Goal: Information Seeking & Learning: Learn about a topic

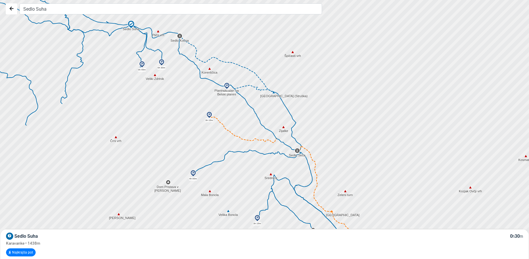
drag, startPoint x: 147, startPoint y: 151, endPoint x: 258, endPoint y: 166, distance: 112.1
click at [258, 166] on div at bounding box center [266, 129] width 639 height 311
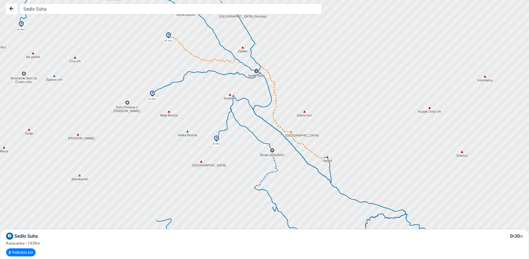
drag, startPoint x: 252, startPoint y: 171, endPoint x: 209, endPoint y: 88, distance: 93.0
click at [209, 88] on div at bounding box center [265, 127] width 639 height 311
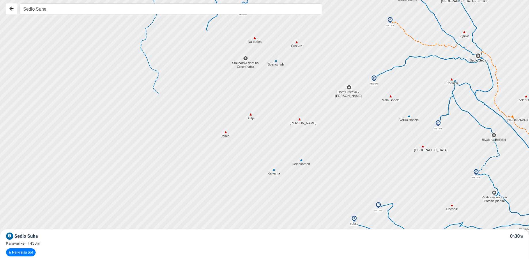
drag, startPoint x: 221, startPoint y: 155, endPoint x: 411, endPoint y: 140, distance: 190.2
click at [445, 142] on div at bounding box center [266, 129] width 639 height 311
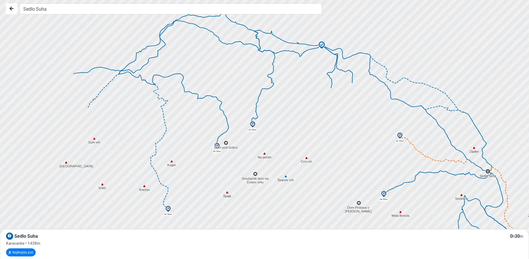
drag, startPoint x: 346, startPoint y: 124, endPoint x: 364, endPoint y: 220, distance: 98.2
click at [359, 223] on div at bounding box center [267, 132] width 639 height 311
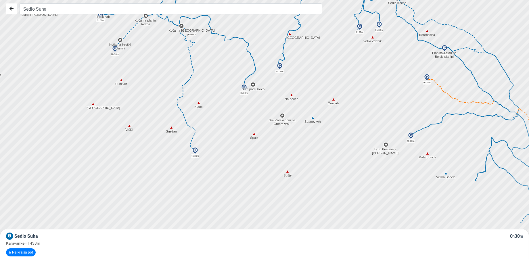
drag, startPoint x: 356, startPoint y: 167, endPoint x: 270, endPoint y: 26, distance: 165.1
click at [270, 27] on div at bounding box center [258, 114] width 639 height 311
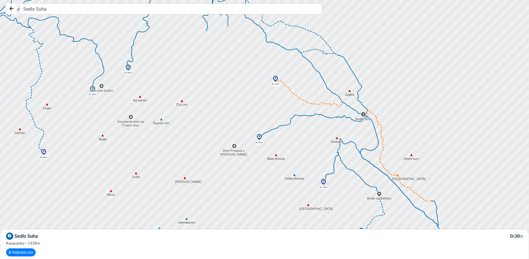
drag, startPoint x: 281, startPoint y: 75, endPoint x: 163, endPoint y: 137, distance: 133.1
click at [164, 137] on div at bounding box center [266, 129] width 639 height 311
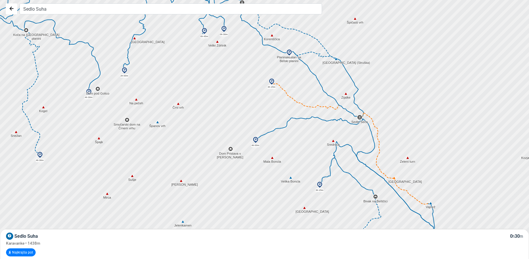
click at [286, 125] on icon at bounding box center [318, 123] width 76 height 12
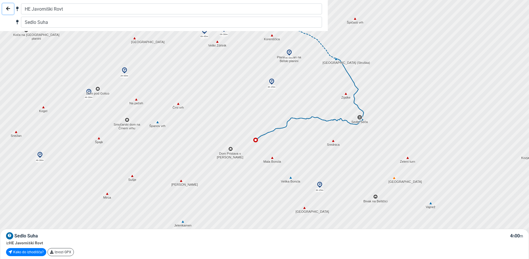
click at [6, 7] on icon "Nazaj" at bounding box center [8, 8] width 4 height 5
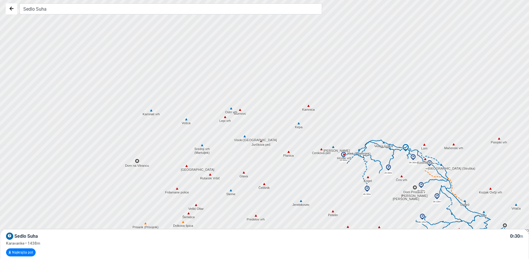
drag, startPoint x: 148, startPoint y: 84, endPoint x: 382, endPoint y: 116, distance: 236.6
click at [383, 116] on div at bounding box center [296, 133] width 639 height 311
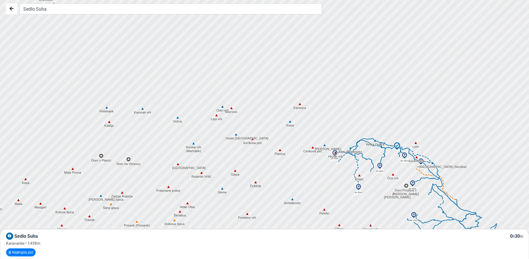
drag, startPoint x: 427, startPoint y: 160, endPoint x: 305, endPoint y: 144, distance: 122.5
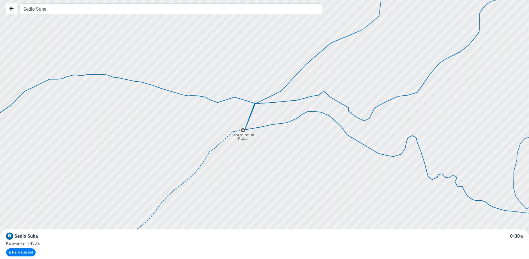
drag, startPoint x: 411, startPoint y: 111, endPoint x: 363, endPoint y: 203, distance: 103.4
click at [363, 203] on div at bounding box center [264, 129] width 639 height 311
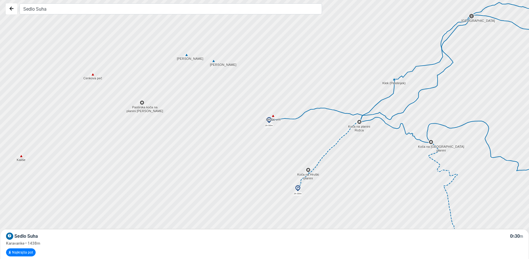
click at [465, 28] on div at bounding box center [266, 129] width 639 height 311
click at [496, 18] on icon at bounding box center [485, 17] width 29 height 5
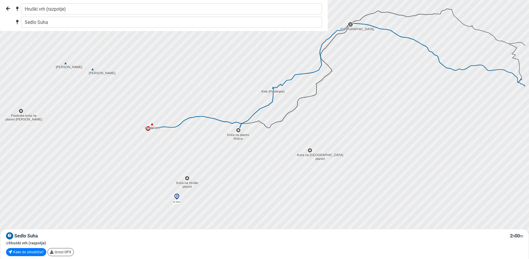
drag, startPoint x: 486, startPoint y: 49, endPoint x: 359, endPoint y: 57, distance: 127.3
click at [359, 57] on div at bounding box center [251, 129] width 639 height 311
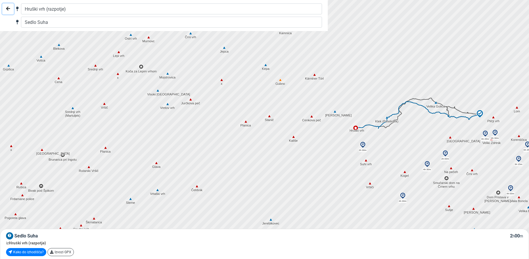
click at [3, 10] on button "Nazaj" at bounding box center [7, 8] width 11 height 11
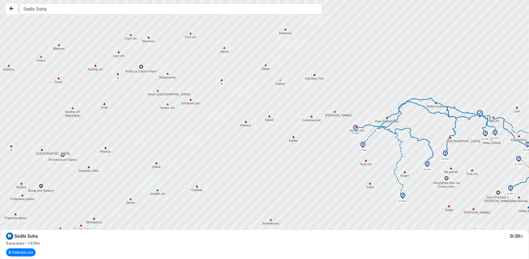
click at [136, 237] on div "Sedlo Suha 0 h 30 m" at bounding box center [264, 236] width 517 height 7
click at [383, 126] on icon at bounding box center [392, 115] width 28 height 26
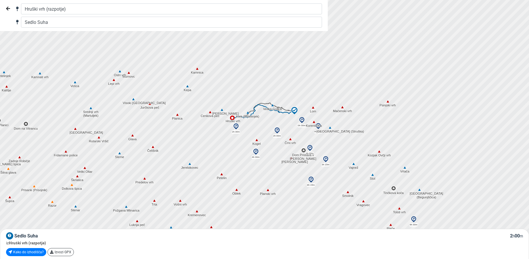
drag, startPoint x: 330, startPoint y: 128, endPoint x: 315, endPoint y: 166, distance: 40.6
click at [189, 116] on div at bounding box center [253, 125] width 639 height 311
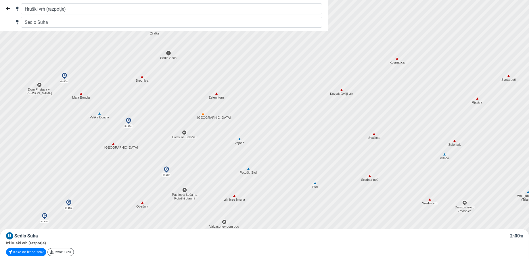
drag, startPoint x: 207, startPoint y: 177, endPoint x: 316, endPoint y: 136, distance: 116.3
click at [314, 135] on div at bounding box center [268, 127] width 639 height 311
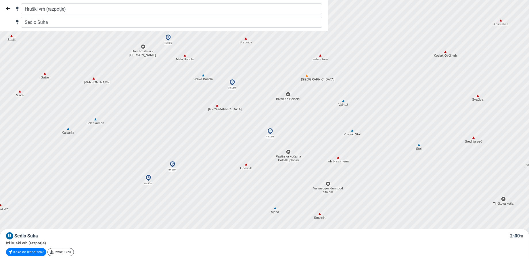
click at [269, 131] on img at bounding box center [270, 131] width 7 height 7
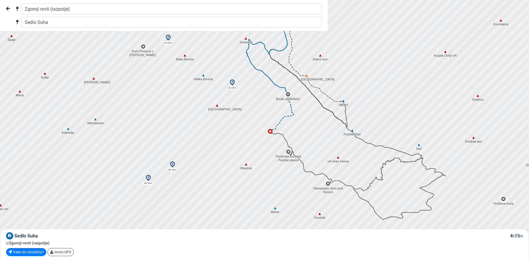
click at [233, 82] on img at bounding box center [232, 82] width 7 height 7
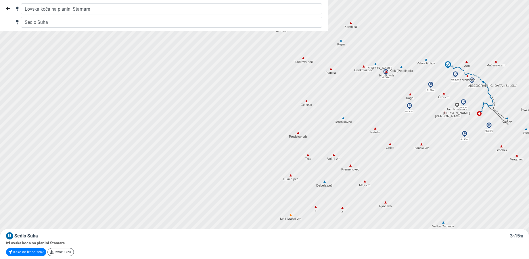
drag, startPoint x: 158, startPoint y: 103, endPoint x: 446, endPoint y: 61, distance: 290.9
click at [446, 61] on div at bounding box center [266, 129] width 639 height 311
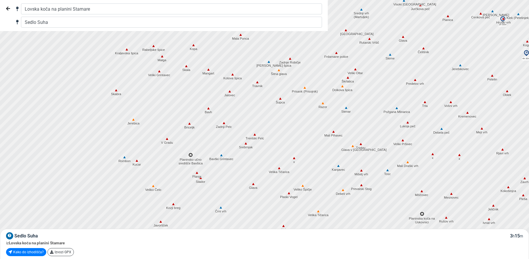
drag, startPoint x: 298, startPoint y: 139, endPoint x: 413, endPoint y: 108, distance: 119.6
click at [413, 108] on div at bounding box center [266, 129] width 639 height 311
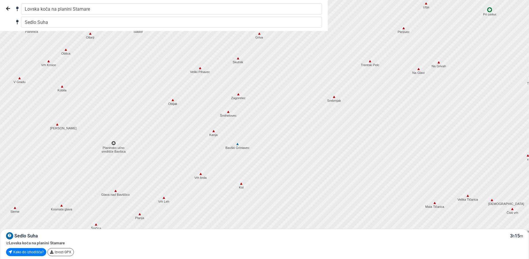
click at [238, 143] on img at bounding box center [237, 143] width 5 height 5
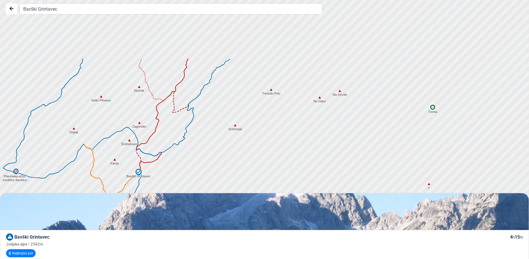
drag, startPoint x: 343, startPoint y: 98, endPoint x: 282, endPoint y: 172, distance: 95.8
click at [282, 172] on div at bounding box center [266, 129] width 639 height 311
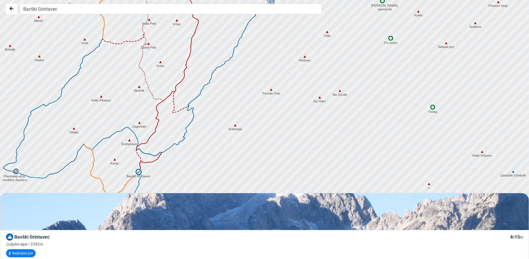
click at [235, 126] on img at bounding box center [234, 125] width 5 height 5
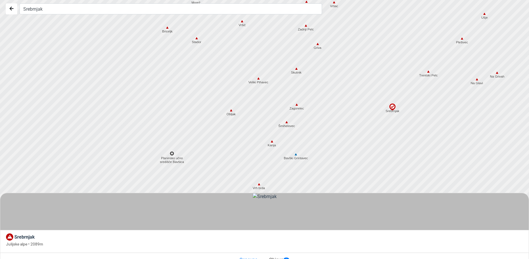
drag, startPoint x: 111, startPoint y: 100, endPoint x: 339, endPoint y: 69, distance: 230.2
click at [339, 69] on div at bounding box center [299, 127] width 639 height 311
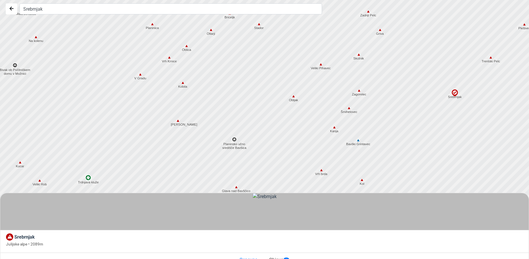
click at [334, 128] on img at bounding box center [334, 127] width 5 height 5
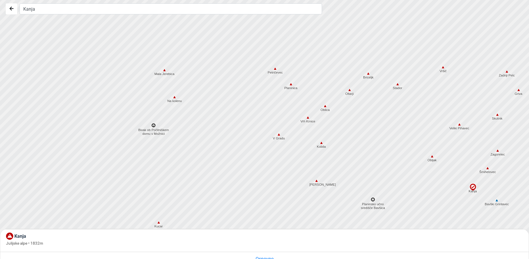
drag, startPoint x: 108, startPoint y: 113, endPoint x: 265, endPoint y: 174, distance: 168.1
click at [265, 174] on div at bounding box center [266, 129] width 639 height 311
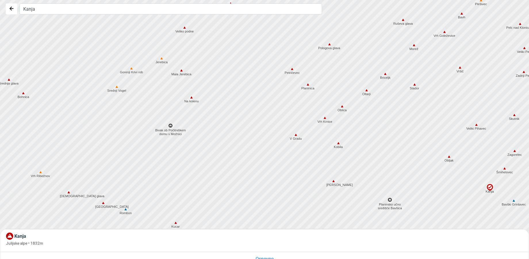
click at [116, 86] on img at bounding box center [116, 86] width 5 height 5
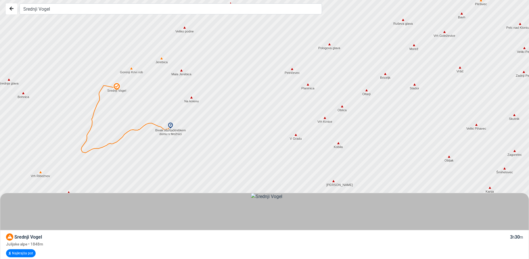
click at [342, 107] on img at bounding box center [341, 106] width 5 height 5
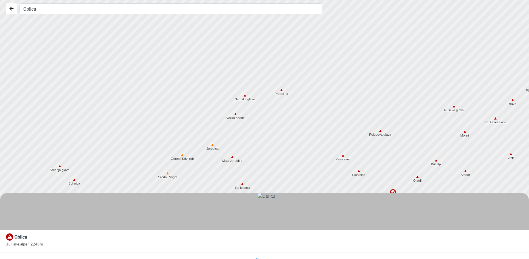
drag, startPoint x: 231, startPoint y: 100, endPoint x: 270, endPoint y: 149, distance: 62.5
click at [270, 149] on div at bounding box center [266, 129] width 639 height 311
click at [244, 95] on img at bounding box center [244, 95] width 5 height 5
click at [235, 116] on img at bounding box center [235, 113] width 5 height 5
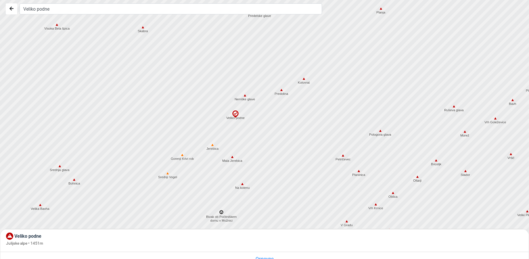
click at [213, 147] on div at bounding box center [266, 129] width 639 height 311
click at [212, 147] on div at bounding box center [266, 129] width 639 height 311
click at [74, 179] on img at bounding box center [74, 179] width 5 height 5
click at [57, 25] on img at bounding box center [56, 24] width 5 height 5
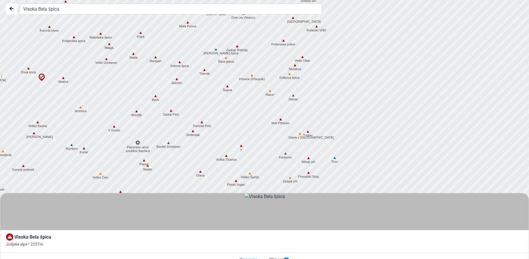
drag, startPoint x: 415, startPoint y: 119, endPoint x: 221, endPoint y: 103, distance: 194.6
click at [221, 103] on div at bounding box center [266, 129] width 639 height 311
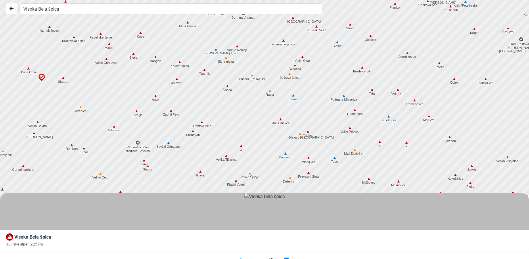
click at [292, 96] on img at bounding box center [292, 95] width 5 height 5
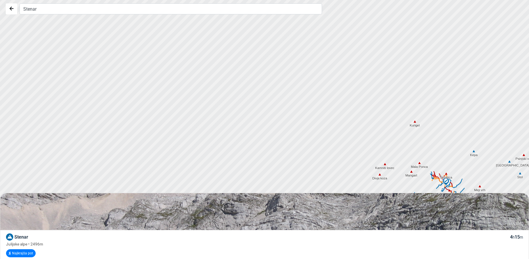
drag, startPoint x: 322, startPoint y: 112, endPoint x: 425, endPoint y: 164, distance: 115.8
click at [454, 212] on div "Stenar Stenar 4 h 15 m Julijske alpe • 2496m Najkrajša pot Osnovno Objave 16 Ju…" at bounding box center [264, 129] width 529 height 259
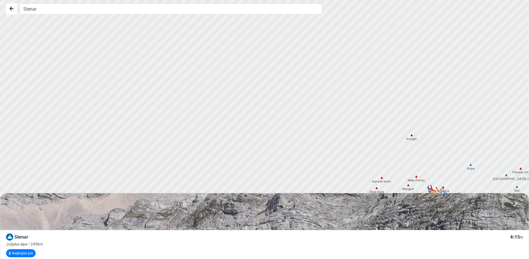
drag, startPoint x: 342, startPoint y: 83, endPoint x: 338, endPoint y: 128, distance: 45.8
click at [338, 128] on div at bounding box center [263, 143] width 639 height 311
drag, startPoint x: 374, startPoint y: 109, endPoint x: 291, endPoint y: 166, distance: 100.7
click at [294, 167] on div at bounding box center [245, 156] width 639 height 311
drag, startPoint x: 425, startPoint y: 147, endPoint x: 136, endPoint y: 90, distance: 295.2
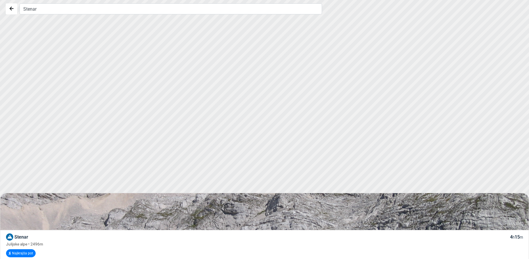
click at [136, 90] on div at bounding box center [266, 129] width 639 height 311
click at [12, 4] on button "Nazaj" at bounding box center [11, 8] width 11 height 11
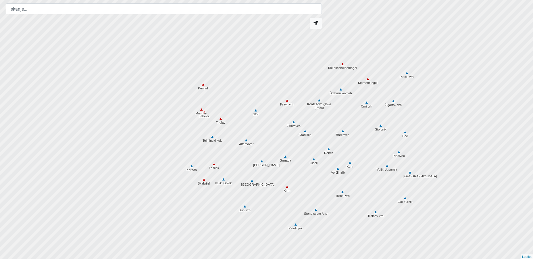
drag, startPoint x: 429, startPoint y: 141, endPoint x: 200, endPoint y: 72, distance: 239.1
click at [200, 72] on div at bounding box center [258, 127] width 639 height 311
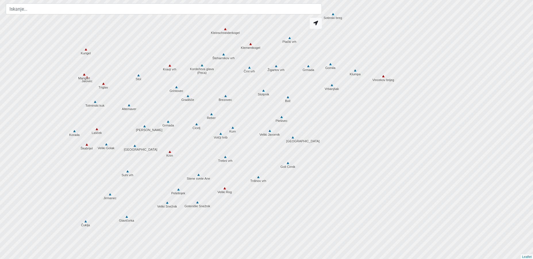
click at [171, 155] on div at bounding box center [266, 129] width 639 height 311
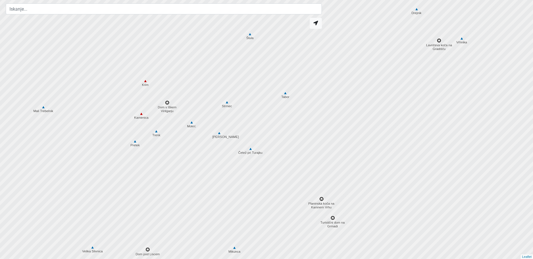
click at [145, 80] on img at bounding box center [145, 80] width 5 height 5
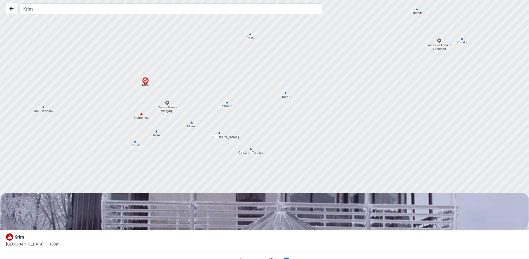
click at [157, 135] on div at bounding box center [266, 129] width 639 height 311
